Goal: Information Seeking & Learning: Learn about a topic

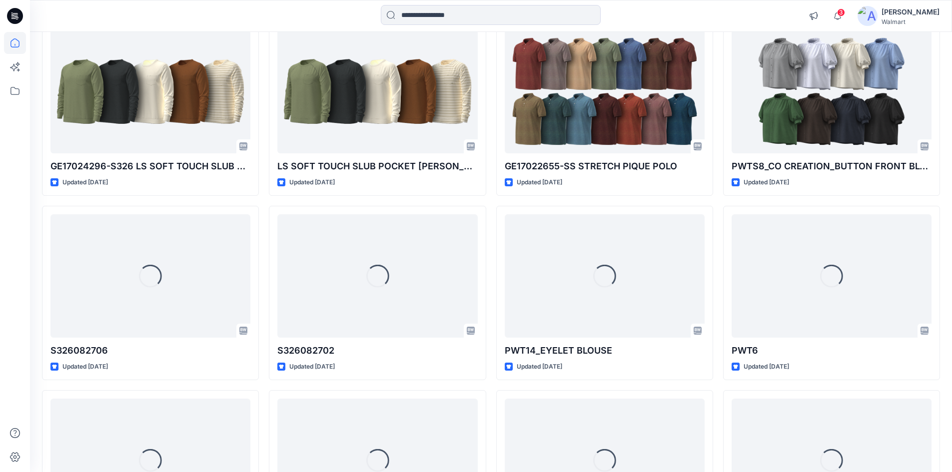
scroll to position [550, 0]
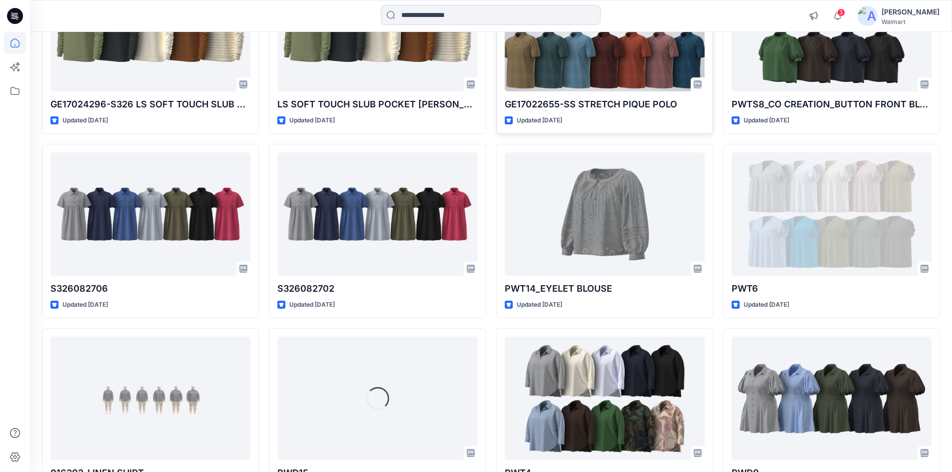
click at [577, 57] on div at bounding box center [605, 29] width 200 height 123
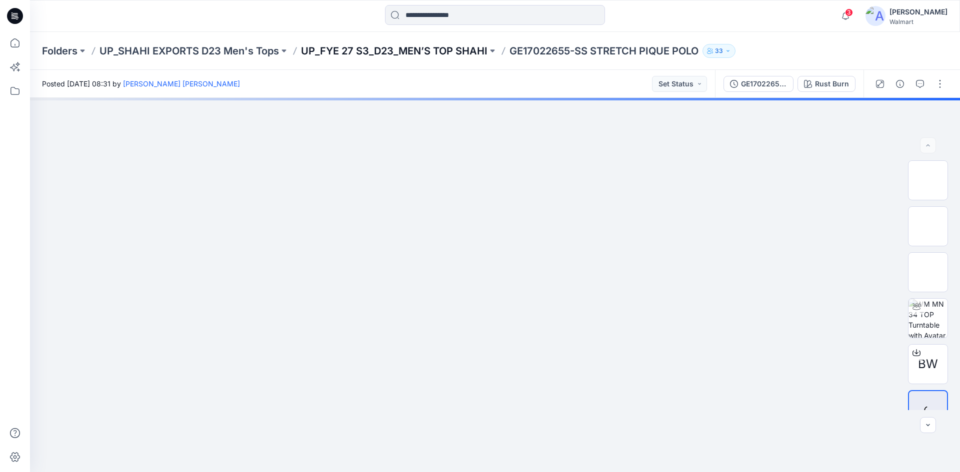
click at [436, 53] on p "UP_FYE 27 S3_D23_MEN’S TOP SHAHI" at bounding box center [394, 51] width 186 height 14
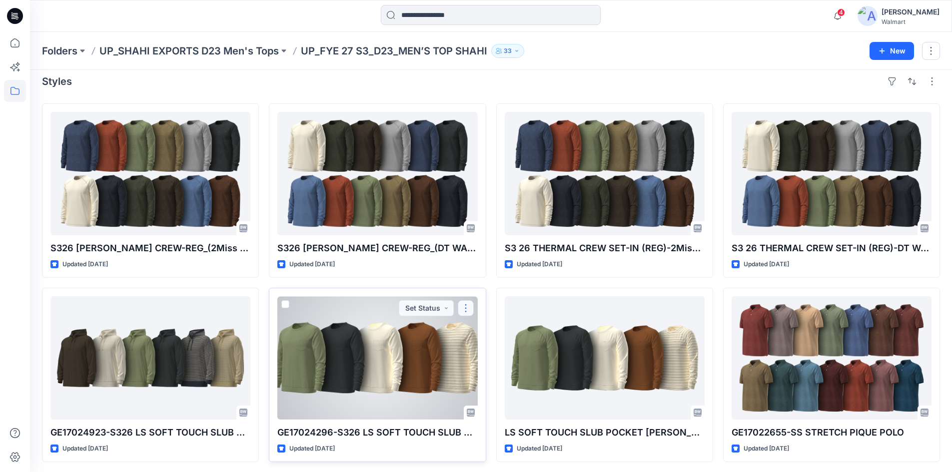
scroll to position [10, 0]
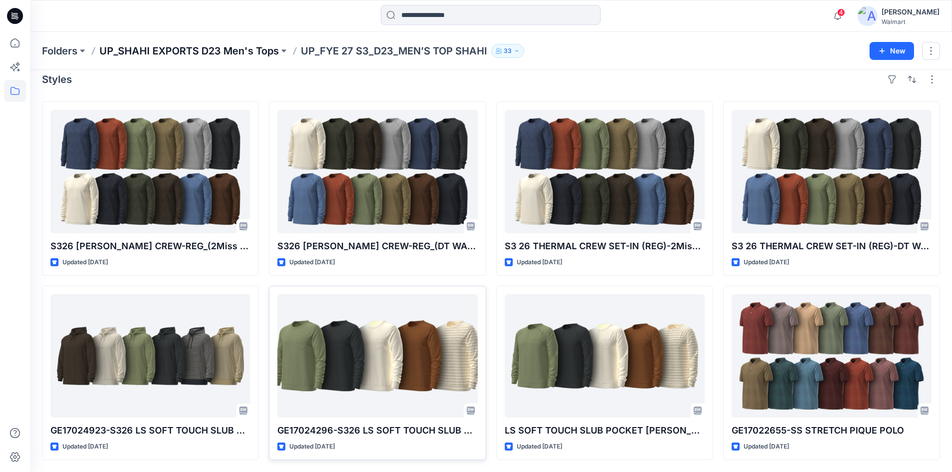
click at [220, 50] on p "UP_SHAHI EXPORTS D23 Men's Tops" at bounding box center [188, 51] width 179 height 14
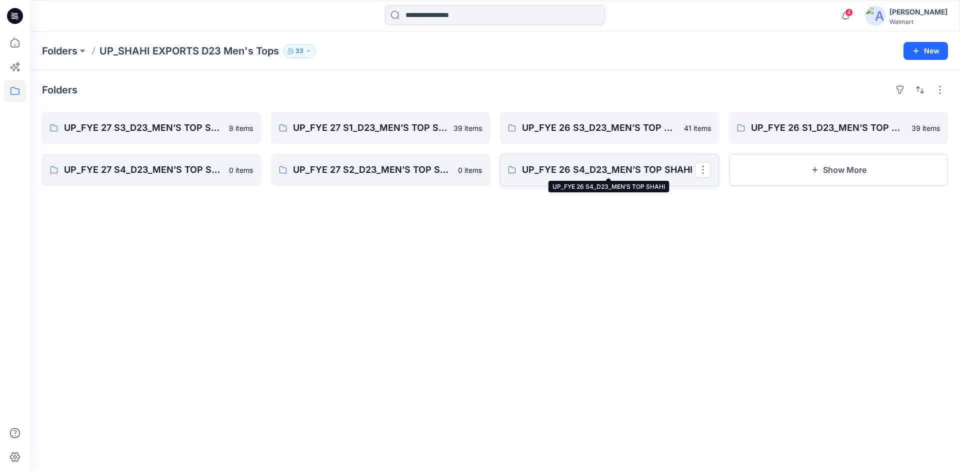
click at [600, 168] on p "UP_FYE 26 S4_D23_MEN’S TOP SHAHI" at bounding box center [608, 170] width 173 height 14
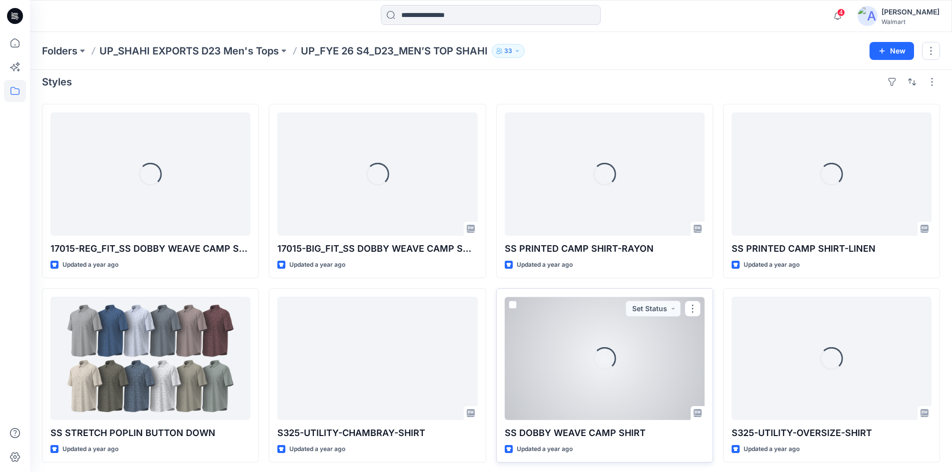
scroll to position [10, 0]
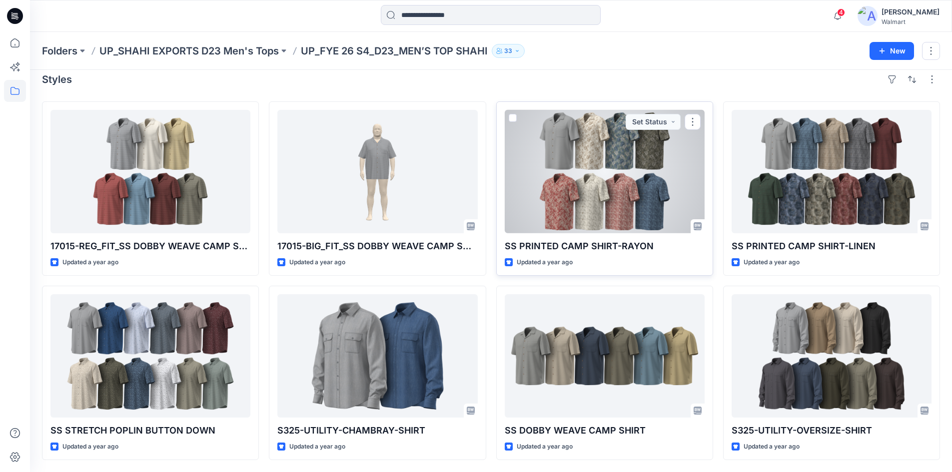
click at [616, 162] on div at bounding box center [605, 171] width 200 height 123
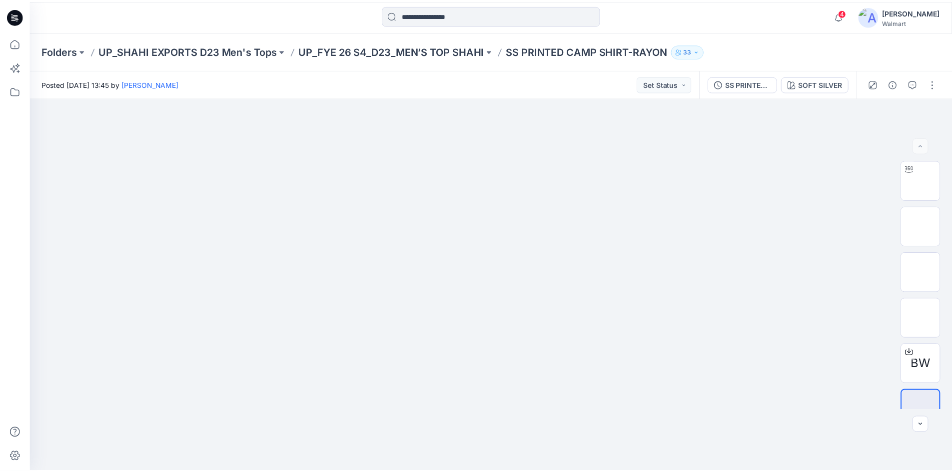
scroll to position [10, 0]
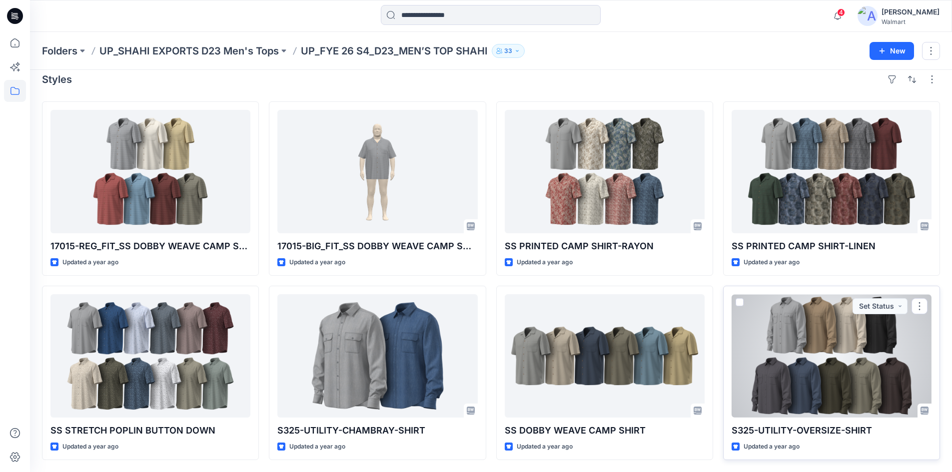
click at [826, 335] on div at bounding box center [832, 355] width 200 height 123
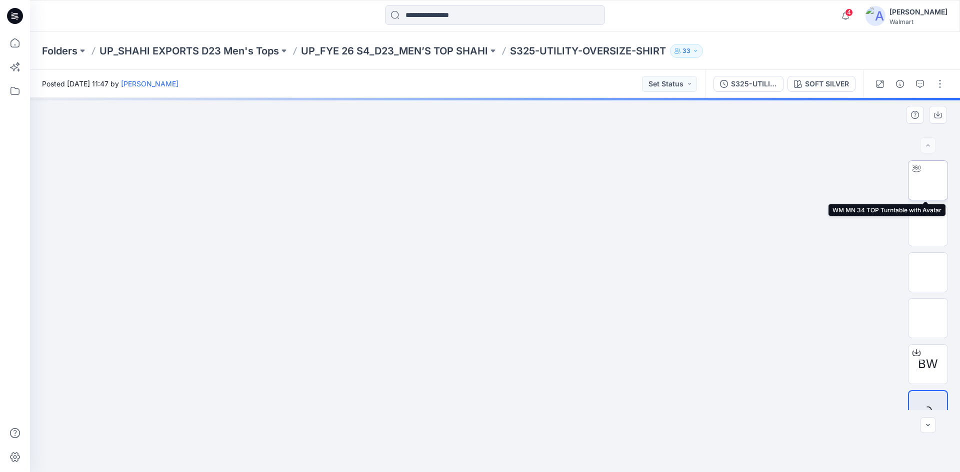
click at [928, 180] on img at bounding box center [928, 180] width 0 height 0
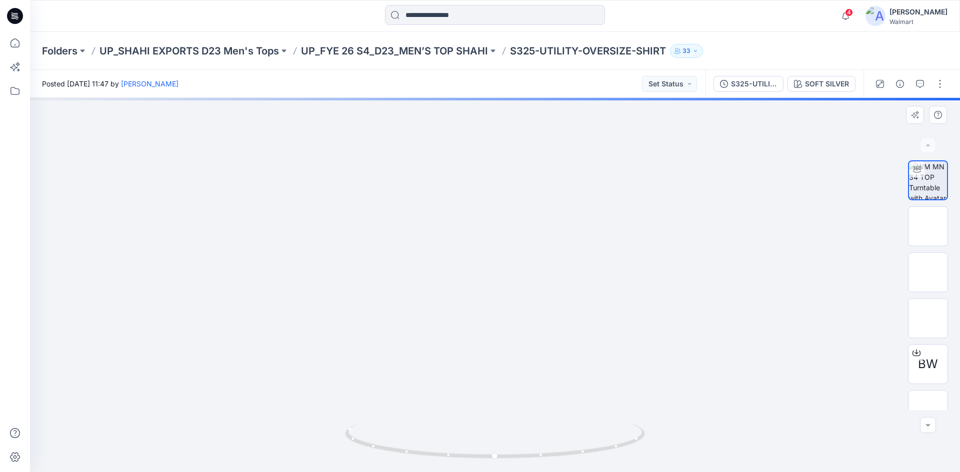
drag, startPoint x: 659, startPoint y: 190, endPoint x: 669, endPoint y: 239, distance: 49.5
click at [669, 65] on img at bounding box center [494, 65] width 527 height 0
click at [664, 90] on img at bounding box center [494, 90] width 527 height 0
drag, startPoint x: 536, startPoint y: 456, endPoint x: 412, endPoint y: 440, distance: 125.0
click at [412, 440] on icon at bounding box center [496, 442] width 302 height 37
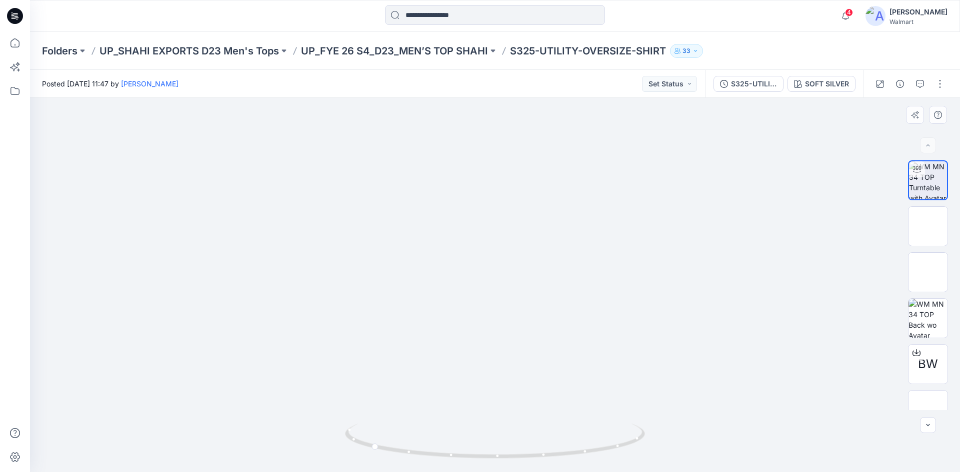
drag, startPoint x: 500, startPoint y: 346, endPoint x: 497, endPoint y: 336, distance: 10.3
click at [497, 336] on img at bounding box center [494, 260] width 565 height 424
drag, startPoint x: 441, startPoint y: 453, endPoint x: 11, endPoint y: 393, distance: 434.2
click at [525, 441] on icon at bounding box center [496, 442] width 302 height 37
click at [218, 54] on p "UP_SHAHI EXPORTS D23 Men's Tops" at bounding box center [188, 51] width 179 height 14
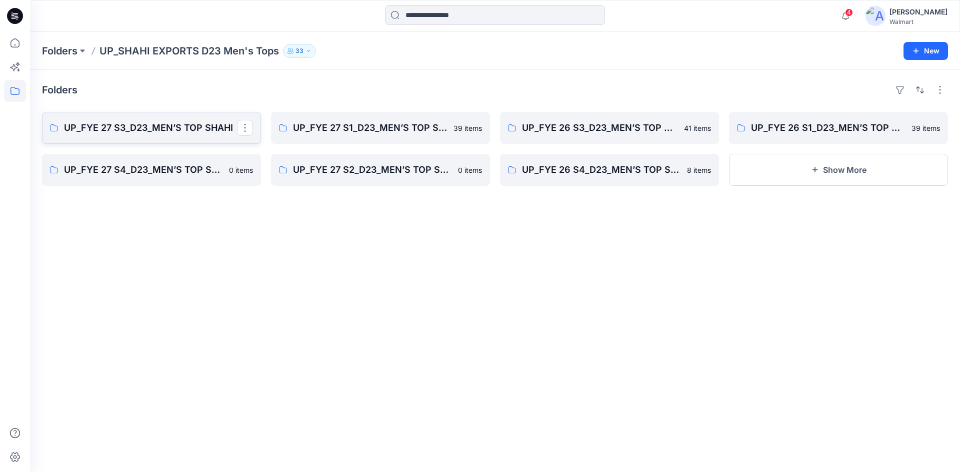
click at [153, 136] on link "UP_FYE 27 S3_D23_MEN’S TOP SHAHI" at bounding box center [151, 128] width 219 height 32
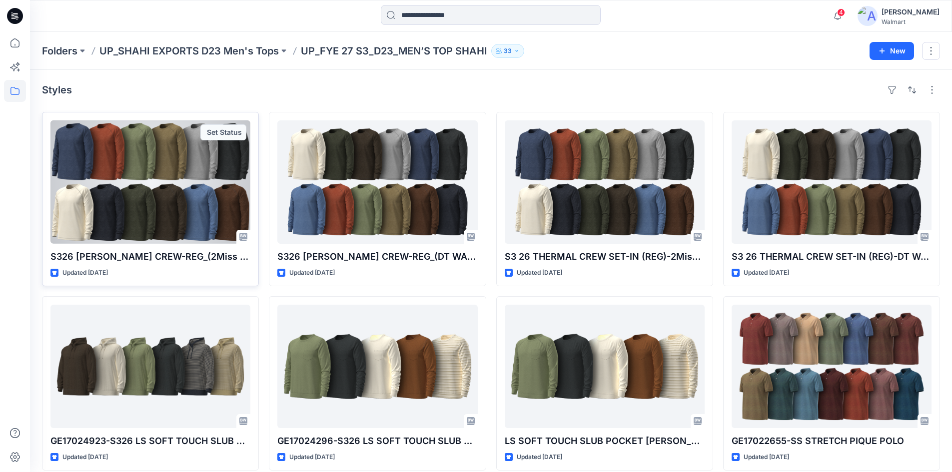
click at [146, 190] on div at bounding box center [150, 181] width 200 height 123
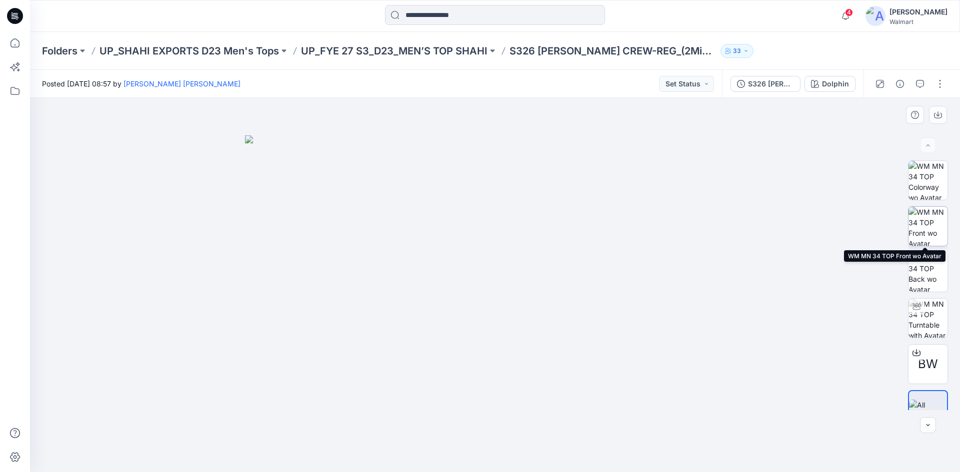
click at [921, 223] on img at bounding box center [927, 226] width 39 height 39
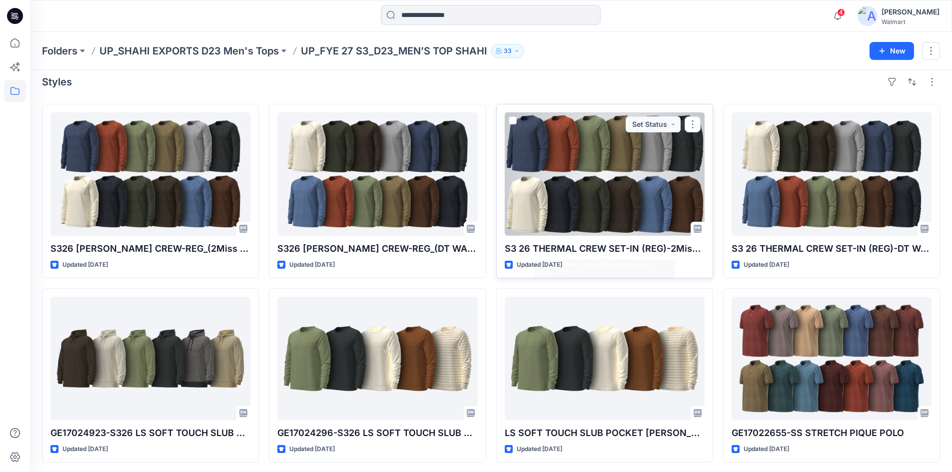
scroll to position [10, 0]
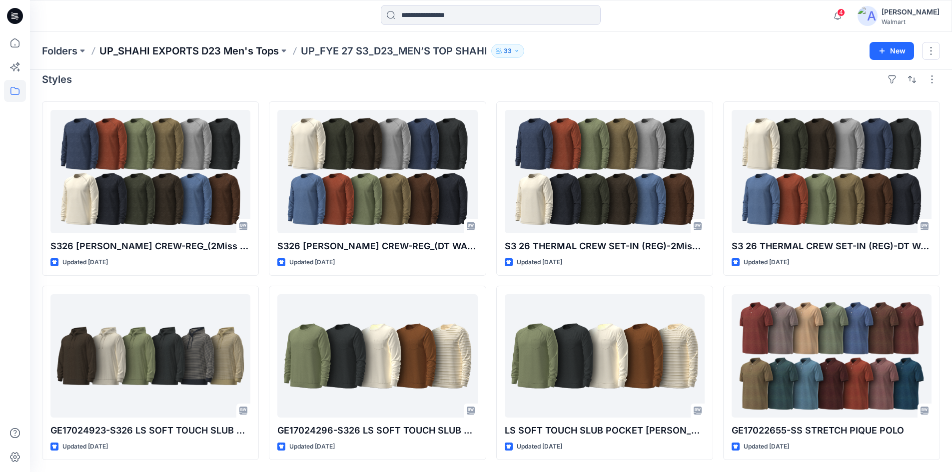
click at [218, 51] on p "UP_SHAHI EXPORTS D23 Men's Tops" at bounding box center [188, 51] width 179 height 14
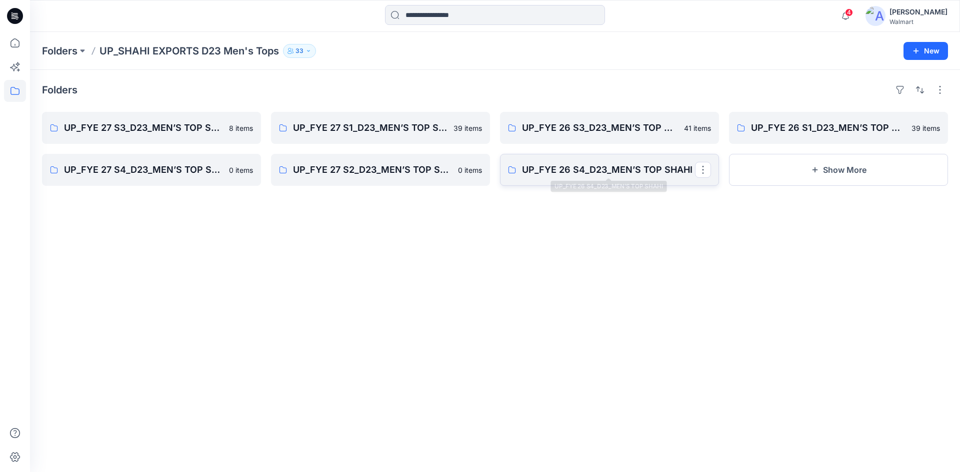
click at [616, 172] on p "UP_FYE 26 S4_D23_MEN’S TOP SHAHI" at bounding box center [608, 170] width 173 height 14
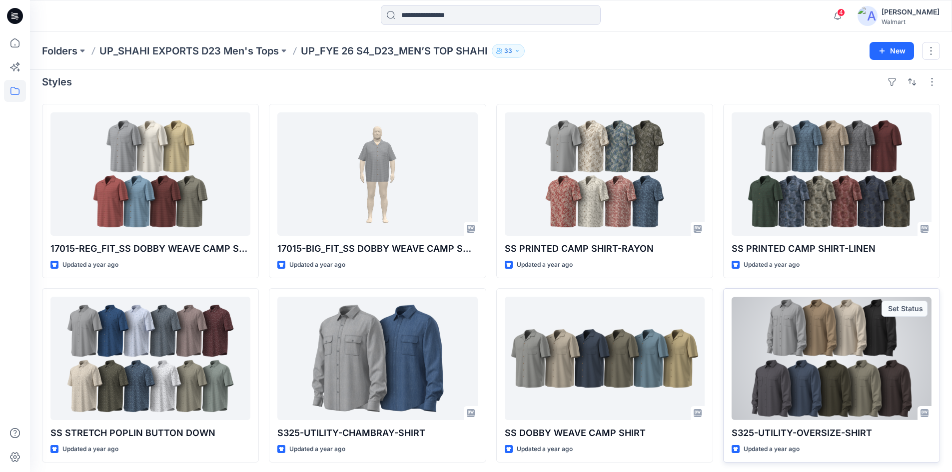
scroll to position [10, 0]
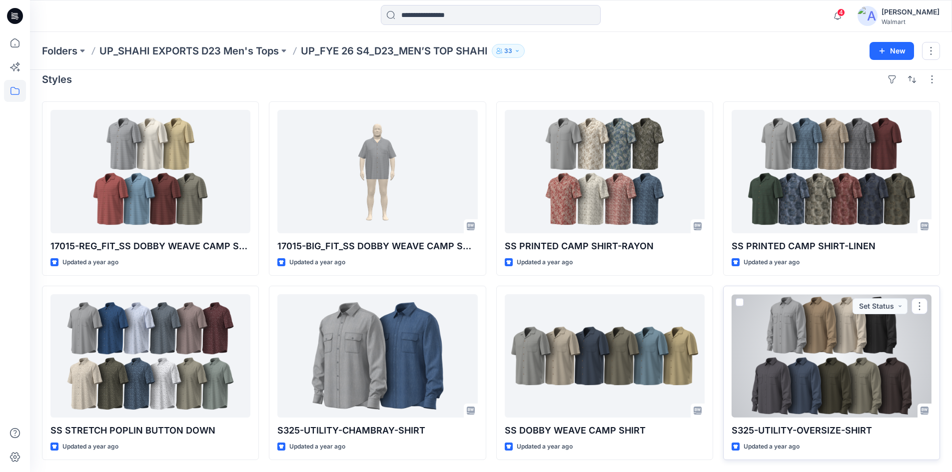
click at [824, 341] on div at bounding box center [832, 355] width 200 height 123
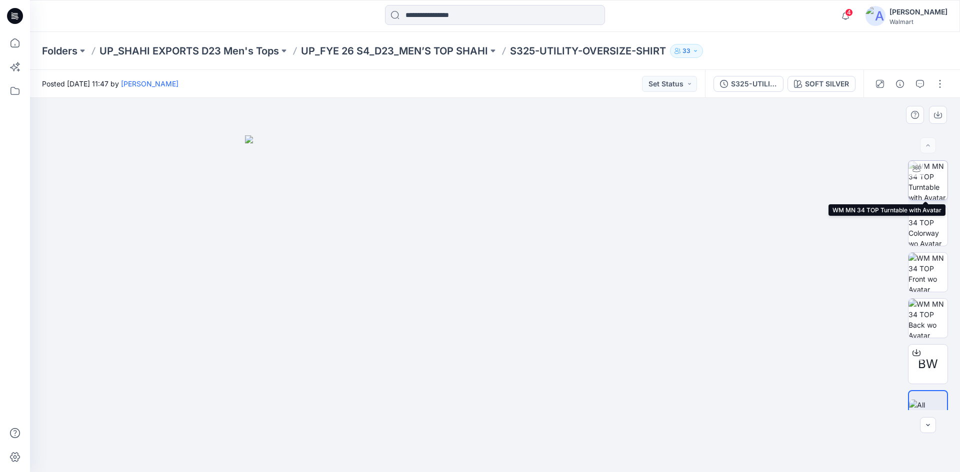
click at [919, 186] on img at bounding box center [927, 180] width 39 height 39
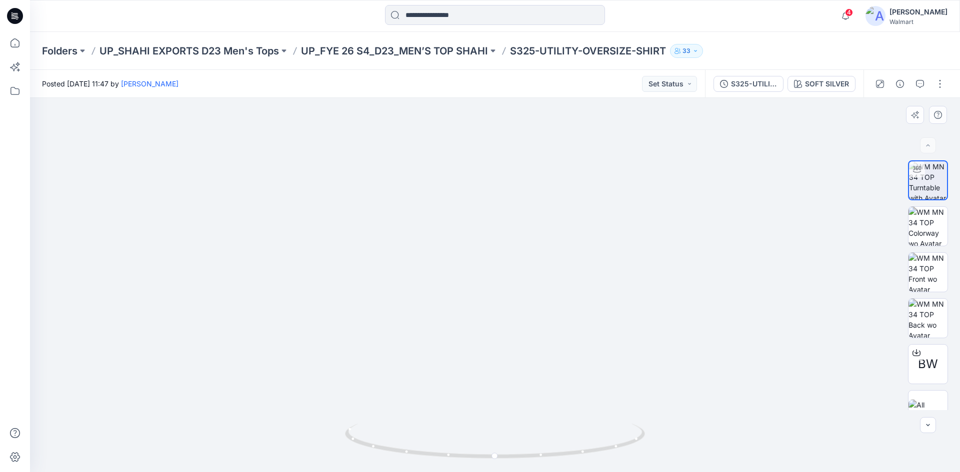
drag, startPoint x: 617, startPoint y: 214, endPoint x: 617, endPoint y: 248, distance: 33.5
click at [617, 248] on img at bounding box center [494, 233] width 679 height 480
drag, startPoint x: 510, startPoint y: 255, endPoint x: 513, endPoint y: 299, distance: 44.1
click at [513, 299] on img at bounding box center [494, 237] width 679 height 469
drag, startPoint x: 474, startPoint y: 265, endPoint x: 477, endPoint y: 273, distance: 8.9
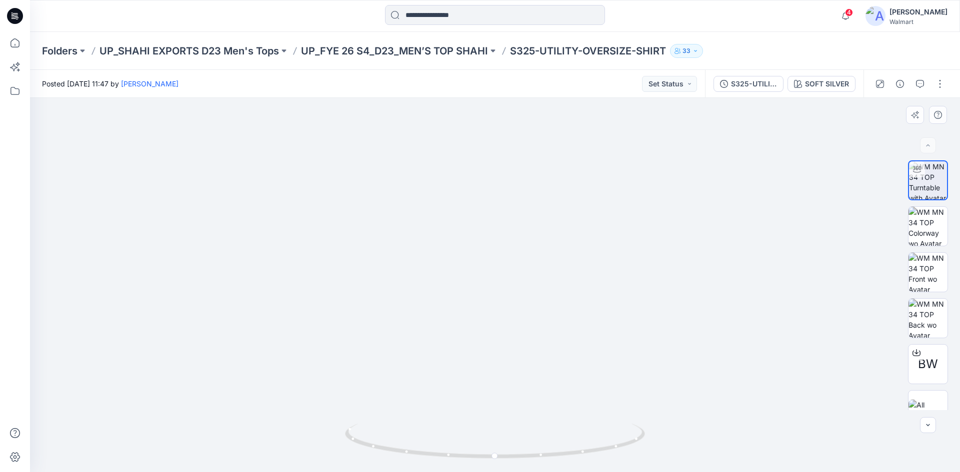
click at [475, 265] on img at bounding box center [494, 262] width 641 height 419
drag, startPoint x: 562, startPoint y: 459, endPoint x: 423, endPoint y: 450, distance: 138.8
click at [423, 450] on icon at bounding box center [496, 442] width 302 height 37
drag, startPoint x: 420, startPoint y: 451, endPoint x: 548, endPoint y: 452, distance: 128.5
click at [548, 452] on icon at bounding box center [496, 442] width 302 height 37
